Goal: Task Accomplishment & Management: Manage account settings

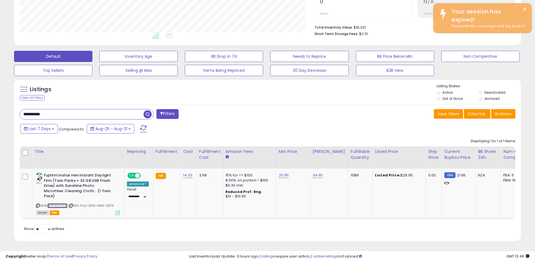
scroll to position [115, 294]
